Goal: Find specific page/section: Find specific page/section

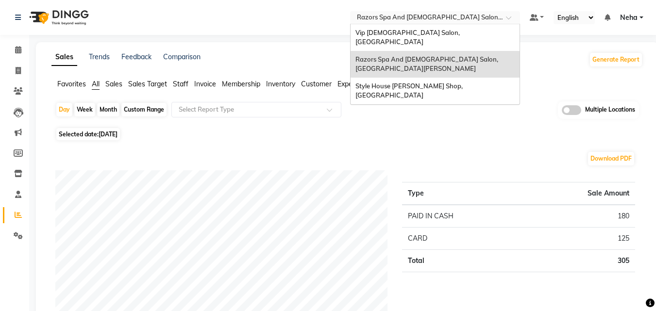
click at [414, 17] on input "text" at bounding box center [425, 19] width 141 height 10
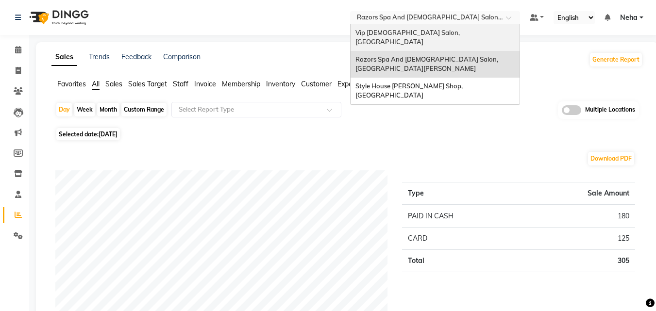
click at [393, 36] on span "Vip [DEMOGRAPHIC_DATA] Salon, [GEOGRAPHIC_DATA]" at bounding box center [408, 37] width 106 height 17
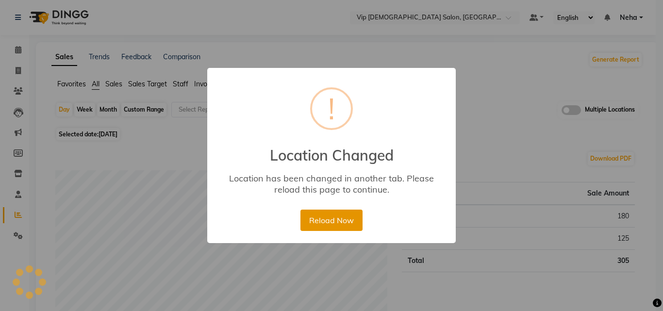
click at [341, 218] on button "Reload Now" at bounding box center [331, 220] width 62 height 21
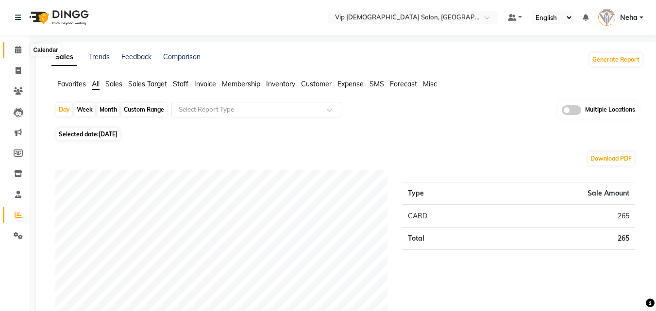
click at [17, 47] on icon at bounding box center [18, 49] width 6 height 7
